Goal: Transaction & Acquisition: Purchase product/service

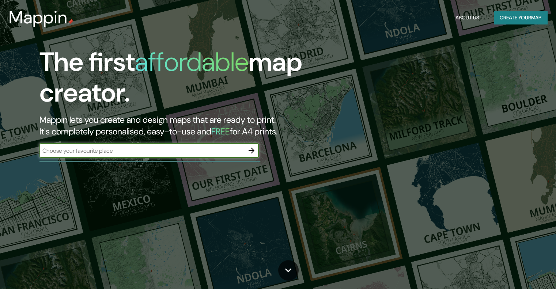
click at [202, 151] on input "text" at bounding box center [141, 150] width 205 height 8
type input "[GEOGRAPHIC_DATA]"
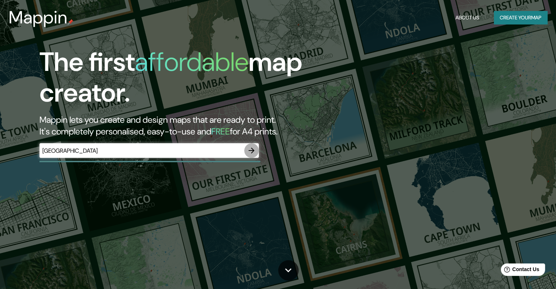
click at [255, 150] on icon "button" at bounding box center [251, 150] width 9 height 9
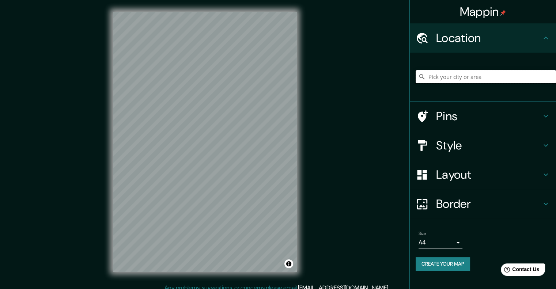
click at [467, 77] on input "Pick your city or area" at bounding box center [485, 76] width 140 height 13
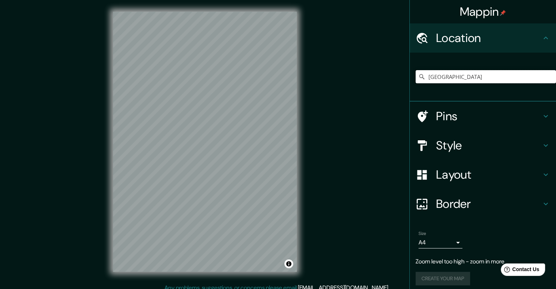
type input "[GEOGRAPHIC_DATA]"
click at [454, 171] on h4 "Layout" at bounding box center [488, 174] width 105 height 15
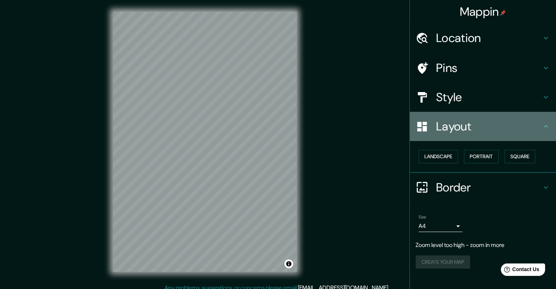
click at [460, 128] on h4 "Layout" at bounding box center [488, 126] width 105 height 15
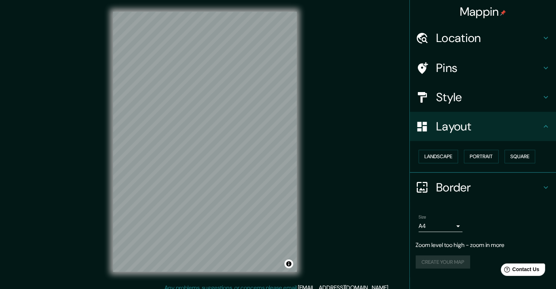
click at [449, 95] on h4 "Style" at bounding box center [488, 97] width 105 height 15
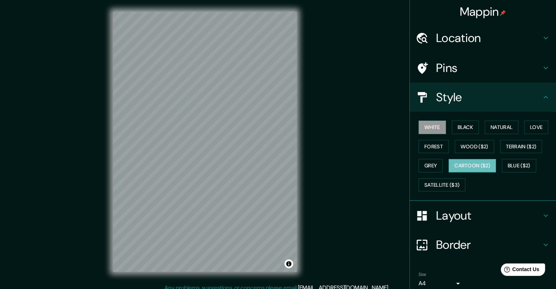
click at [455, 165] on button "Cartoon ($2)" at bounding box center [471, 166] width 47 height 14
click at [210, 84] on div at bounding box center [211, 83] width 6 height 6
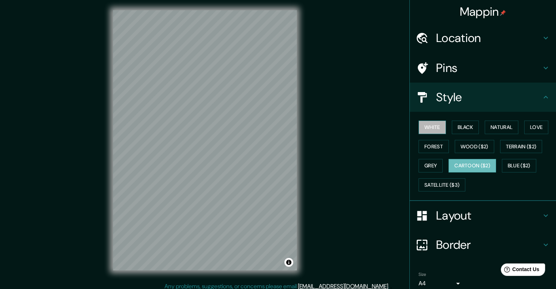
click at [428, 124] on button "White" at bounding box center [431, 128] width 27 height 14
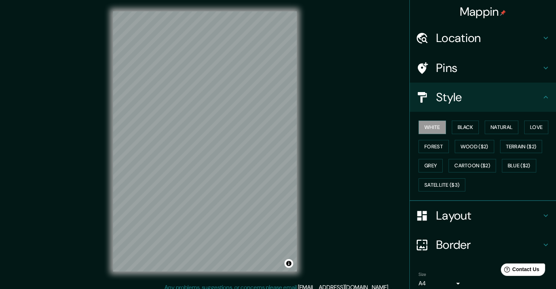
scroll to position [0, 0]
click at [454, 124] on button "Black" at bounding box center [464, 128] width 27 height 14
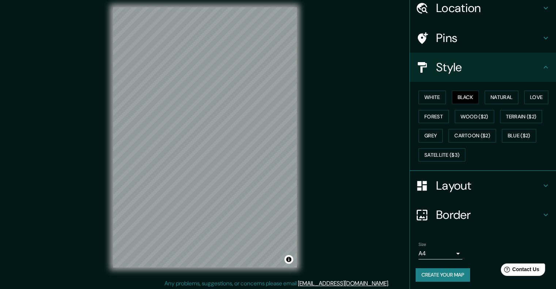
scroll to position [6, 0]
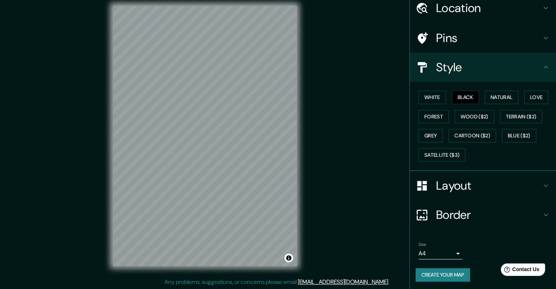
click at [444, 272] on button "Create your map" at bounding box center [442, 275] width 54 height 14
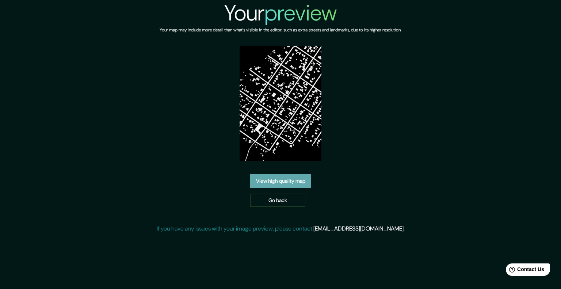
click at [288, 182] on link "View high quality map" at bounding box center [280, 181] width 61 height 14
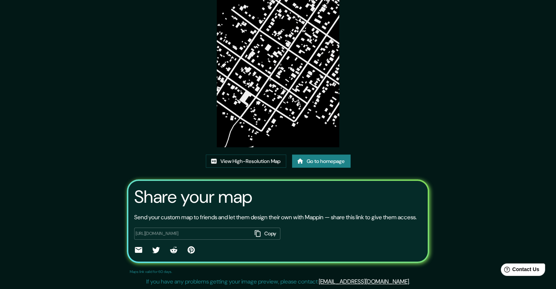
scroll to position [67, 0]
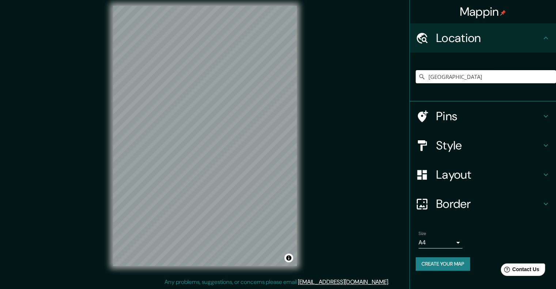
click at [442, 78] on input "[GEOGRAPHIC_DATA]" at bounding box center [485, 76] width 140 height 13
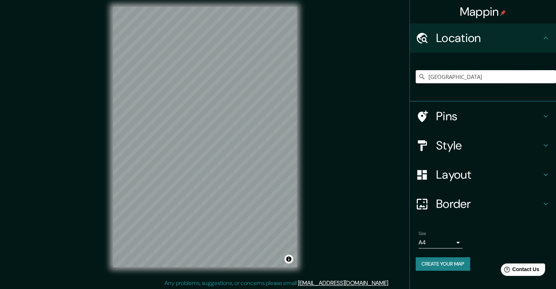
click at [462, 79] on input "[GEOGRAPHIC_DATA]" at bounding box center [485, 76] width 140 height 13
click at [228, 131] on div at bounding box center [228, 129] width 6 height 6
click at [225, 127] on div at bounding box center [225, 128] width 6 height 6
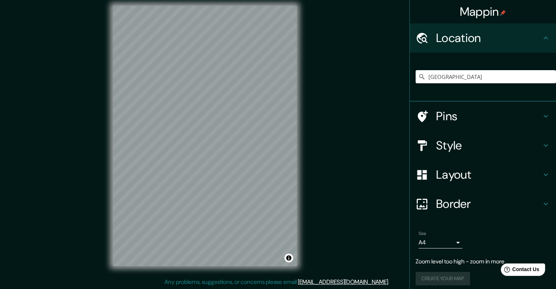
scroll to position [0, 0]
click at [460, 136] on div "Style" at bounding box center [482, 144] width 146 height 29
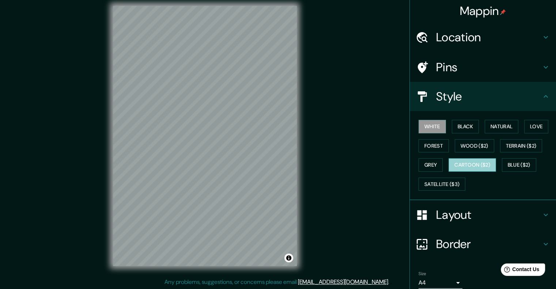
click at [464, 163] on button "Cartoon ($2)" at bounding box center [471, 165] width 47 height 14
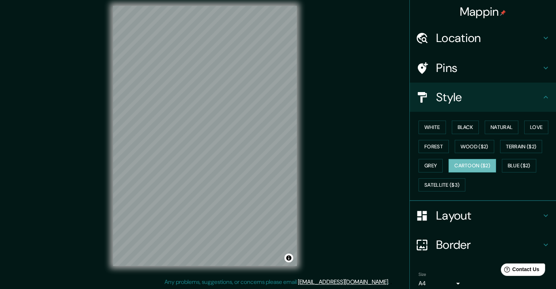
scroll to position [5, 0]
click at [445, 124] on div "White Black Natural Love Forest Wood ($2) Terrain ($2) Grey Cartoon ($2) Blue (…" at bounding box center [485, 156] width 140 height 77
click at [451, 124] on button "Black" at bounding box center [464, 128] width 27 height 14
click at [428, 126] on button "White" at bounding box center [431, 128] width 27 height 14
click at [462, 128] on button "Black" at bounding box center [464, 128] width 27 height 14
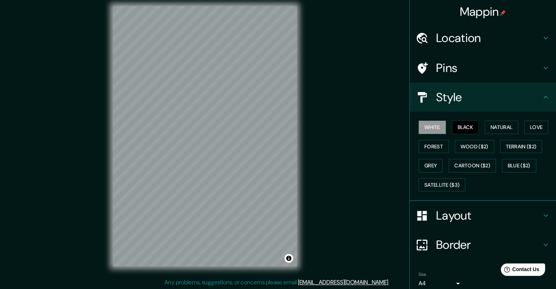
click at [425, 127] on button "White" at bounding box center [431, 128] width 27 height 14
click at [499, 126] on button "Natural" at bounding box center [501, 128] width 34 height 14
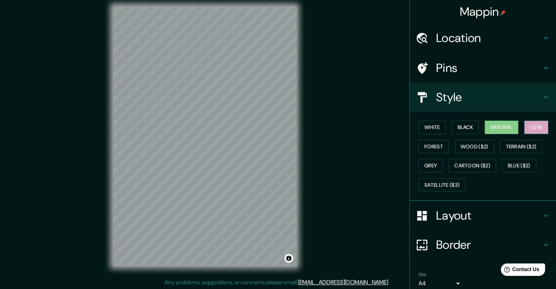
drag, startPoint x: 538, startPoint y: 128, endPoint x: 530, endPoint y: 132, distance: 9.2
click at [538, 128] on button "Love" at bounding box center [536, 128] width 24 height 14
click at [427, 126] on button "White" at bounding box center [431, 128] width 27 height 14
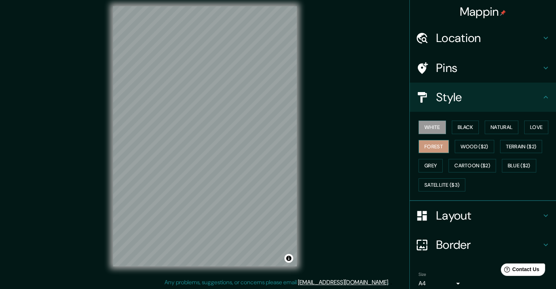
click at [431, 146] on button "Forest" at bounding box center [433, 147] width 30 height 14
